Goal: Task Accomplishment & Management: Manage account settings

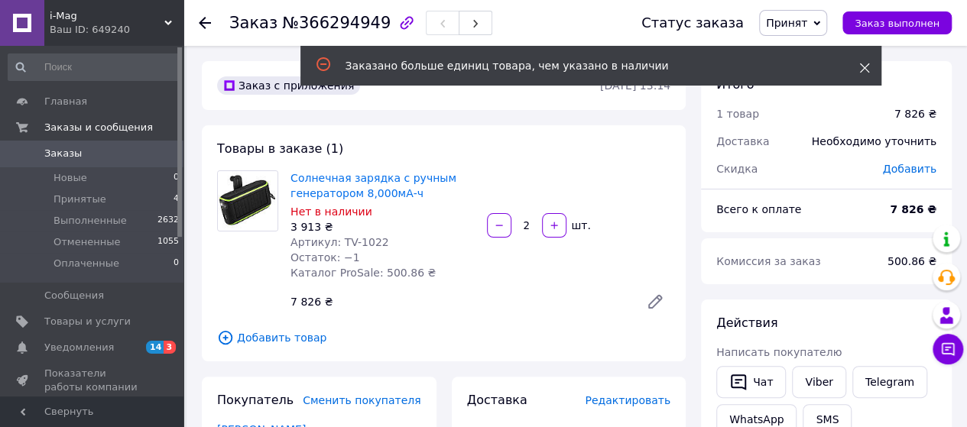
click at [865, 64] on icon at bounding box center [864, 68] width 11 height 11
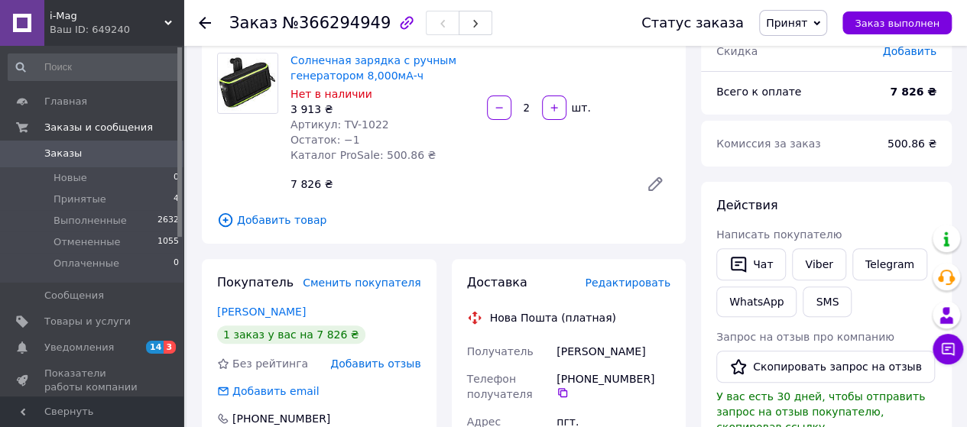
scroll to position [229, 0]
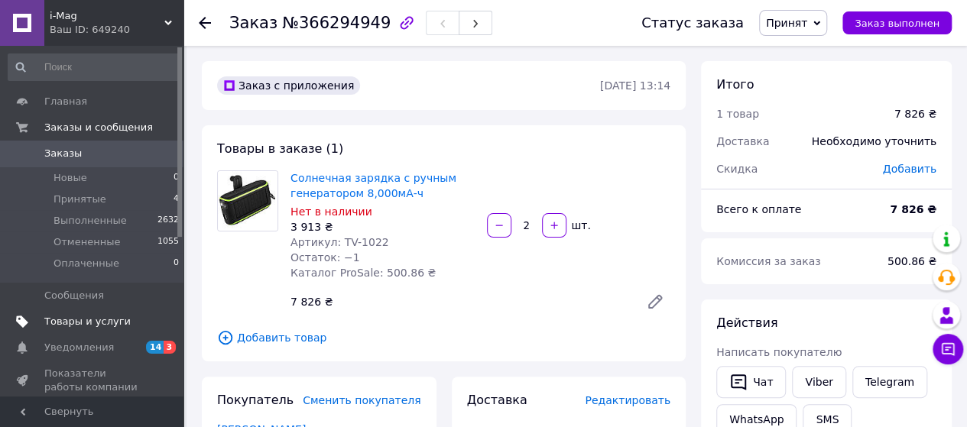
click at [69, 319] on span "Товары и услуги" at bounding box center [87, 322] width 86 height 14
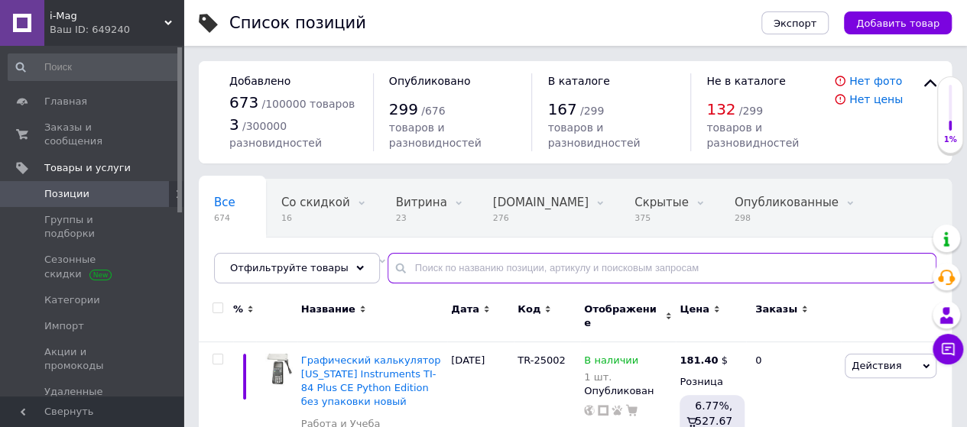
click at [424, 261] on input "text" at bounding box center [662, 268] width 549 height 31
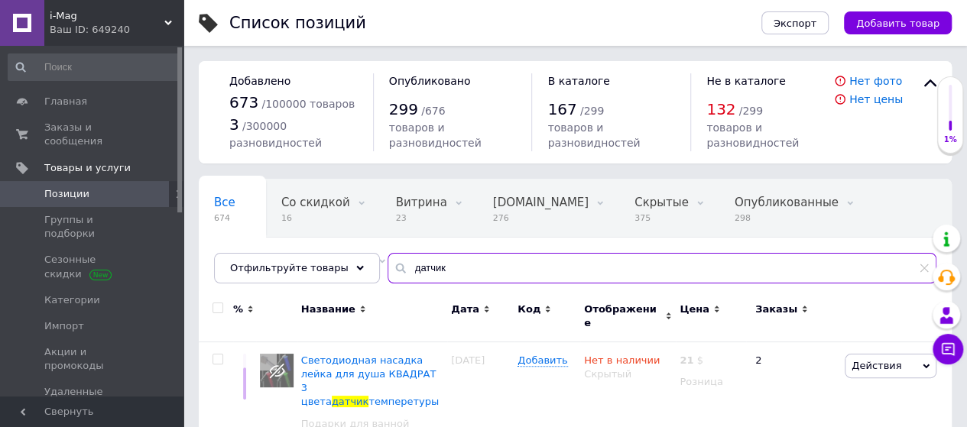
drag, startPoint x: 447, startPoint y: 273, endPoint x: 377, endPoint y: 273, distance: 69.6
click at [388, 273] on div "датчик" at bounding box center [662, 268] width 549 height 31
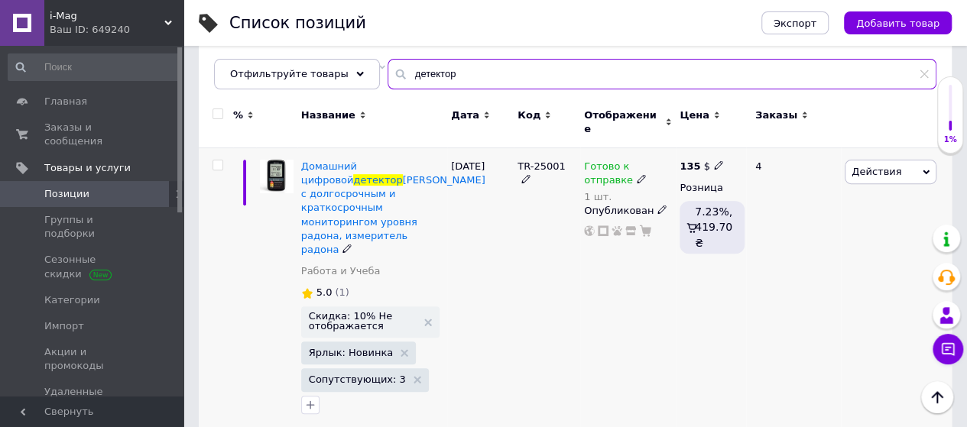
scroll to position [229, 0]
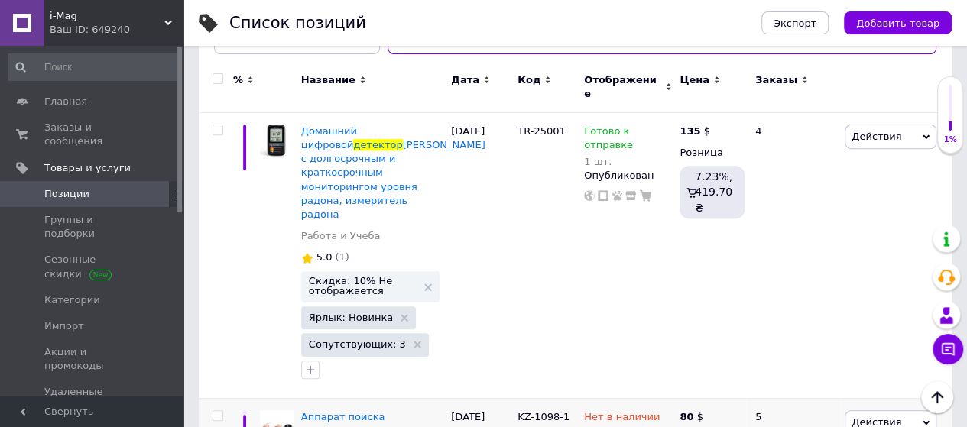
type input "детектор"
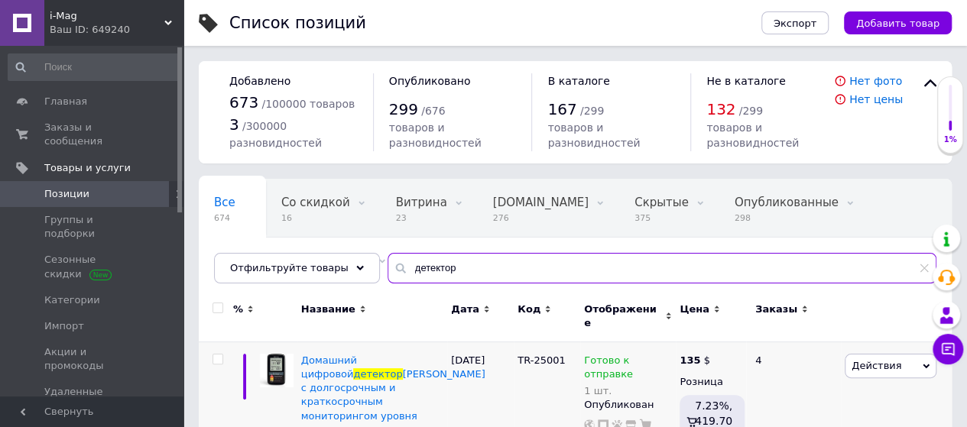
scroll to position [76, 0]
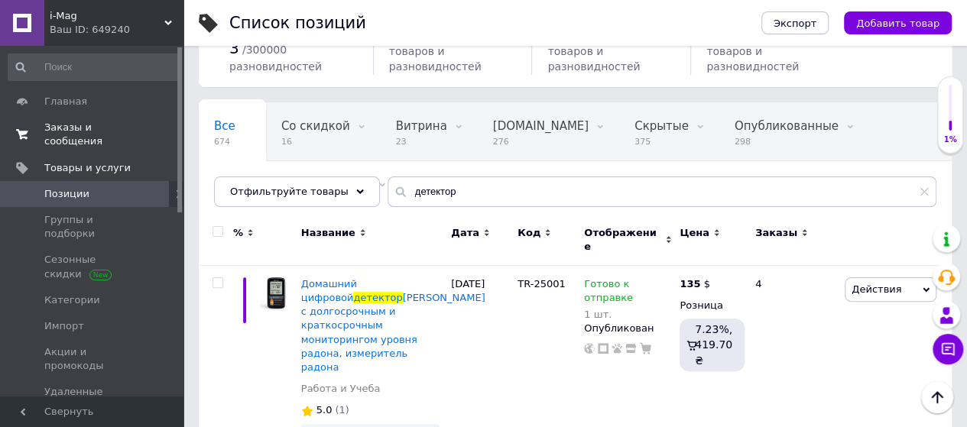
click at [83, 126] on span "Заказы и сообщения" at bounding box center [92, 135] width 97 height 28
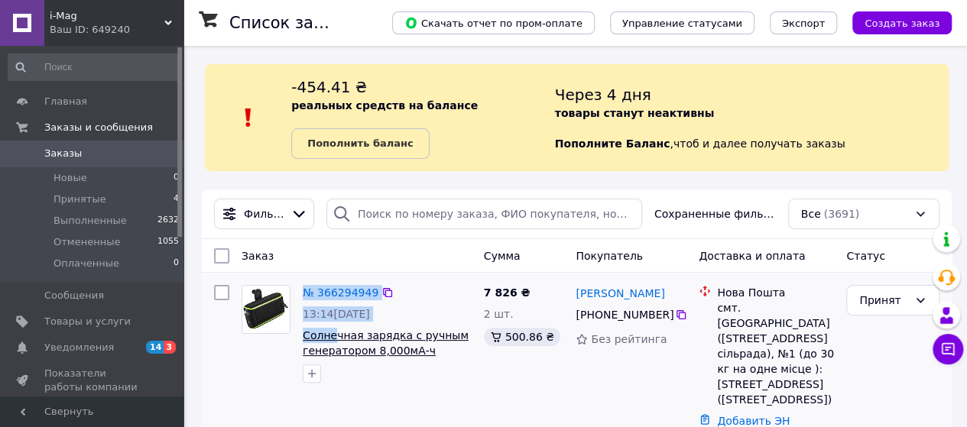
drag, startPoint x: 293, startPoint y: 330, endPoint x: 333, endPoint y: 333, distance: 40.6
click at [333, 333] on div "№ 366294949 13:14, 12.10.2025 Солнечная зарядка с ручным генератором 8,000мА-ч" at bounding box center [356, 334] width 242 height 110
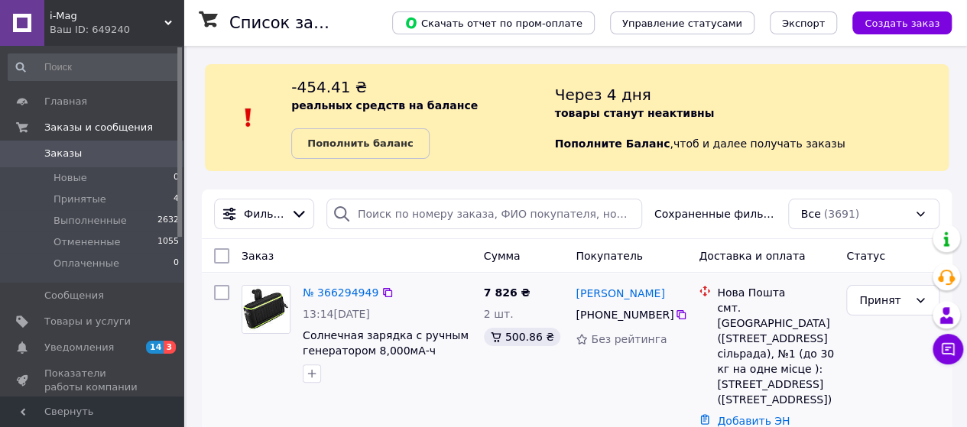
click at [465, 372] on div at bounding box center [387, 374] width 175 height 24
click at [676, 316] on icon at bounding box center [681, 315] width 12 height 12
drag, startPoint x: 654, startPoint y: 293, endPoint x: 619, endPoint y: 292, distance: 35.9
click at [619, 292] on div "Дмитро Усач" at bounding box center [631, 293] width 114 height 19
copy link "Усач"
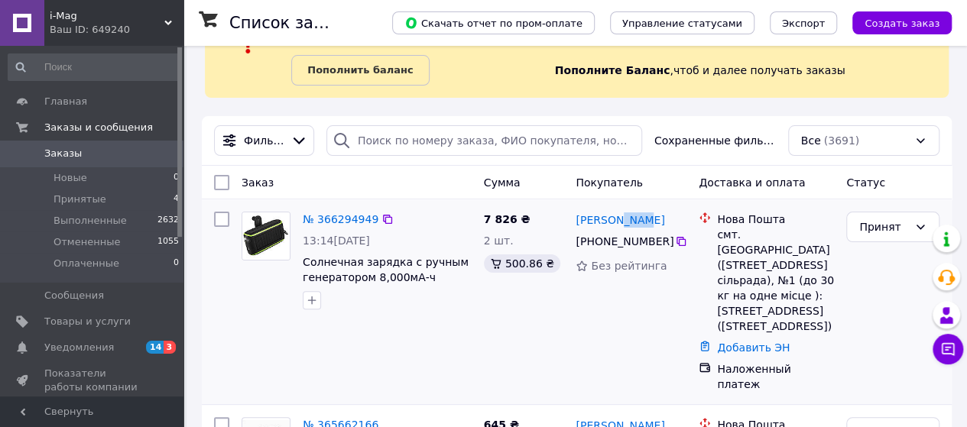
scroll to position [76, 0]
